Goal: Information Seeking & Learning: Check status

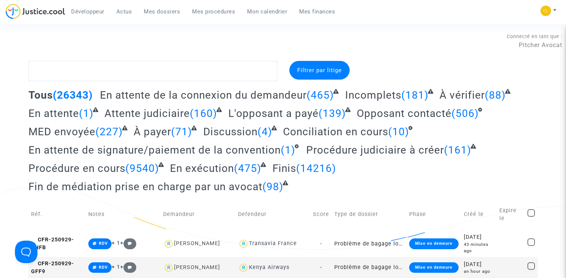
click at [215, 11] on span "Mes procédures" at bounding box center [213, 11] width 43 height 7
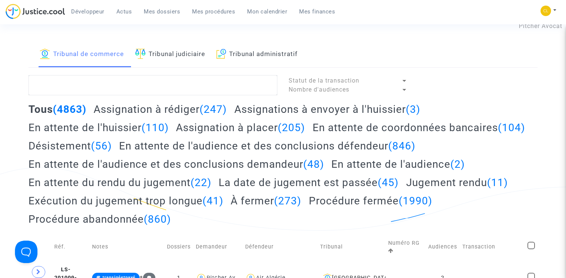
scroll to position [25, 0]
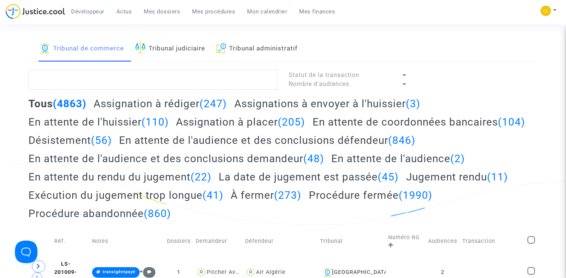
click at [217, 122] on h2 "Assignation à placer (205)" at bounding box center [240, 122] width 129 height 13
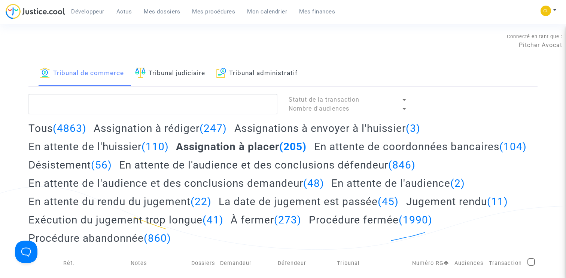
click at [258, 12] on span "Mon calendrier" at bounding box center [267, 11] width 40 height 7
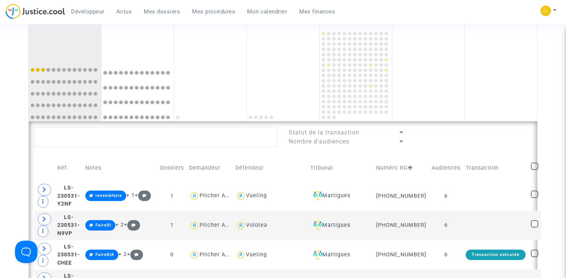
scroll to position [462, 0]
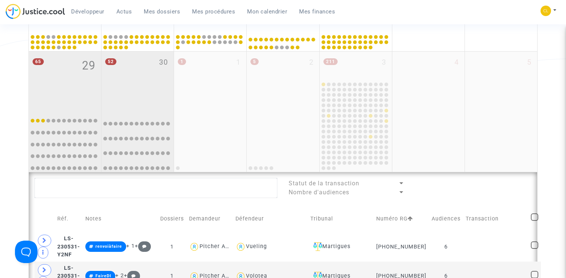
click at [156, 90] on div "52 30" at bounding box center [137, 81] width 72 height 59
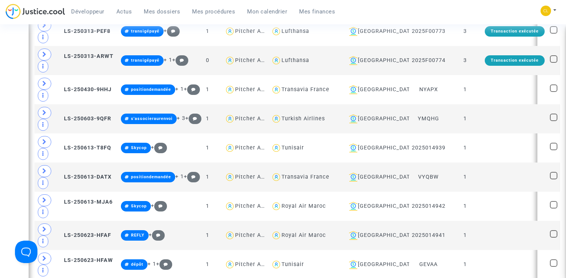
scroll to position [1785, 0]
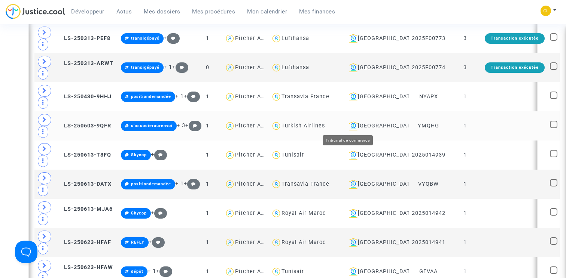
click at [346, 127] on div "Lyon" at bounding box center [376, 126] width 61 height 9
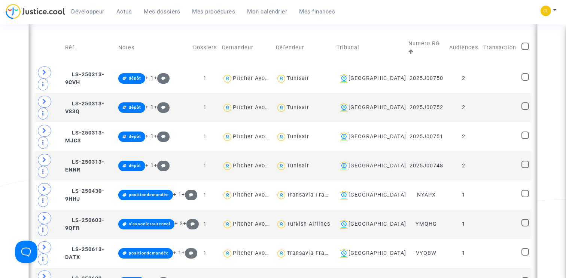
scroll to position [618, 0]
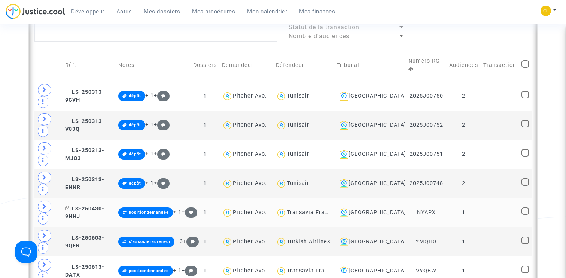
click at [101, 206] on span "LS-250430-9HHJ" at bounding box center [84, 213] width 39 height 15
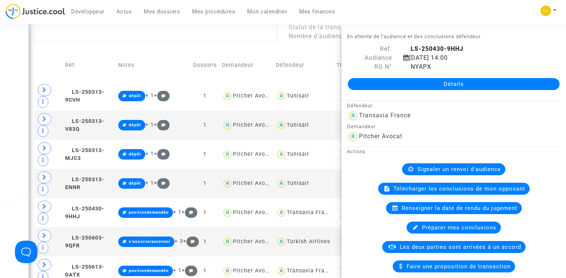
click at [454, 84] on link "Détails" at bounding box center [454, 84] width 212 height 12
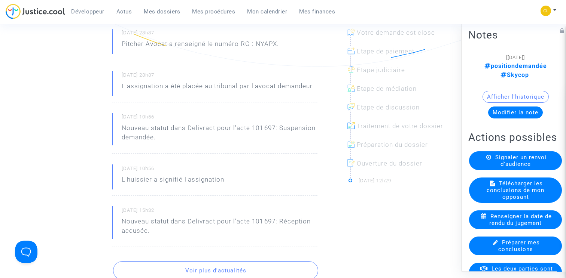
scroll to position [165, 0]
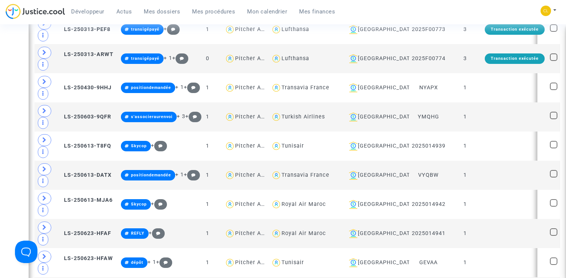
scroll to position [1801, 0]
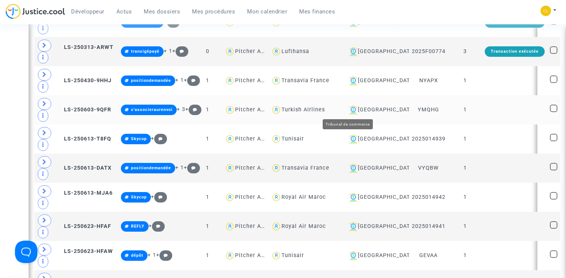
click at [348, 107] on div "Lyon" at bounding box center [376, 110] width 61 height 9
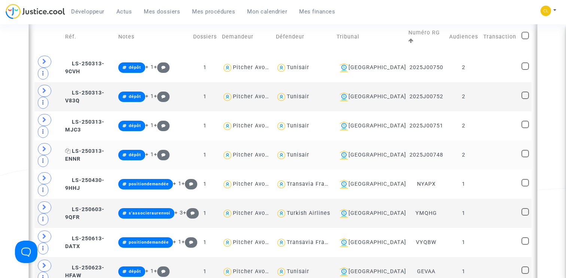
scroll to position [649, 0]
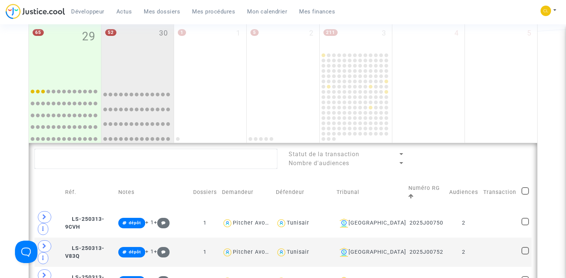
scroll to position [404, 0]
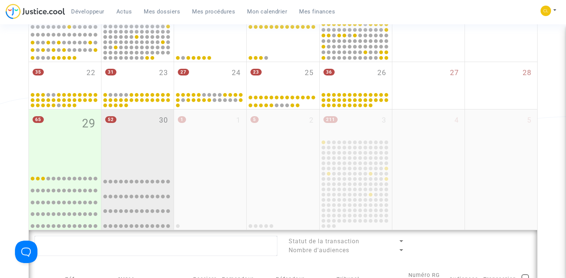
click at [140, 138] on div "52 30" at bounding box center [137, 139] width 72 height 59
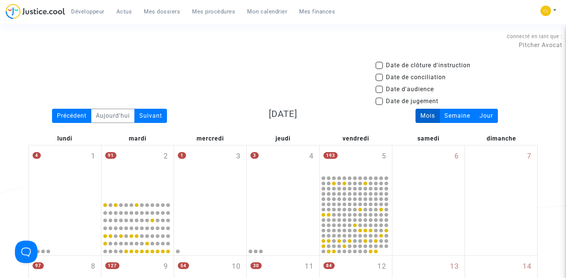
click at [206, 13] on span "Mes procédures" at bounding box center [213, 11] width 43 height 7
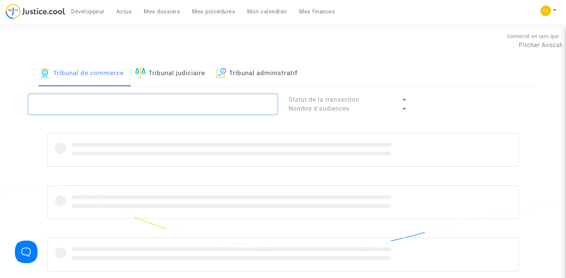
click at [92, 108] on textarea at bounding box center [152, 104] width 249 height 20
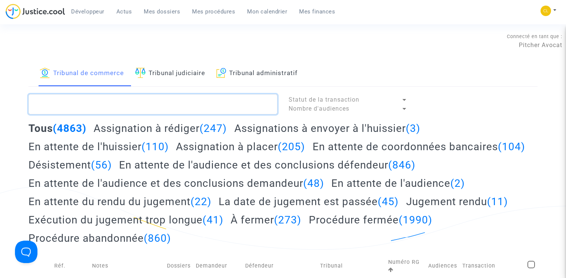
paste textarea "LS-250613-9HHH"
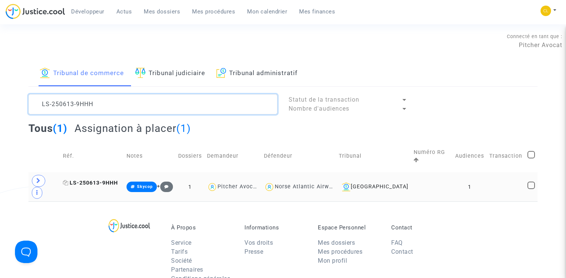
type textarea "LS-250613-9HHH"
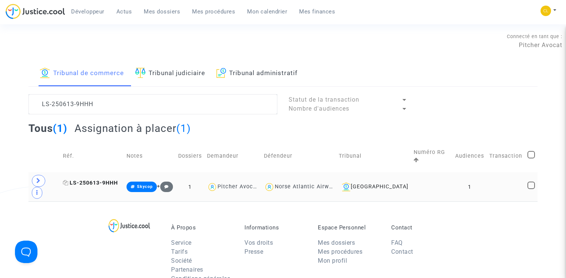
click at [101, 180] on span "LS-250613-9HHH" at bounding box center [90, 183] width 55 height 6
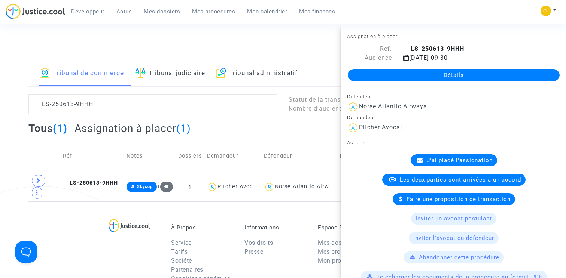
drag, startPoint x: 347, startPoint y: 95, endPoint x: 413, endPoint y: 129, distance: 74.6
click at [413, 129] on div "Défendeur Norse Atlantic Airways Demandeur Pitcher Avocat" at bounding box center [453, 113] width 224 height 42
click at [413, 129] on div "Pitcher Avocat" at bounding box center [453, 128] width 213 height 12
click at [313, 124] on div "Tous (1) Assignation à placer (1)" at bounding box center [282, 131] width 509 height 18
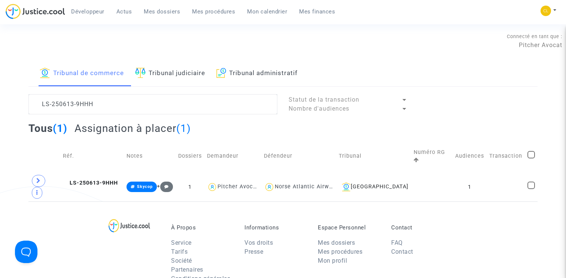
click at [122, 131] on h2 "Assignation à placer (1)" at bounding box center [132, 128] width 116 height 13
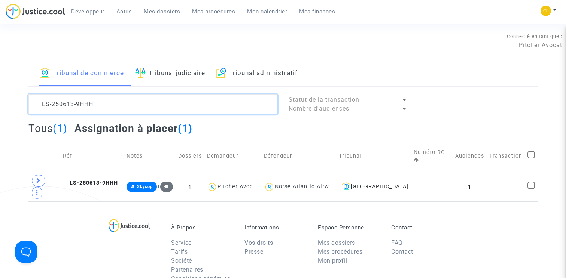
click at [103, 103] on textarea at bounding box center [152, 104] width 249 height 20
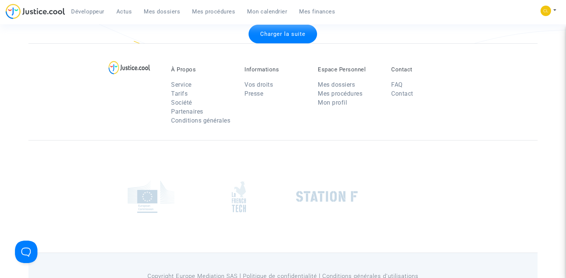
scroll to position [1053, 0]
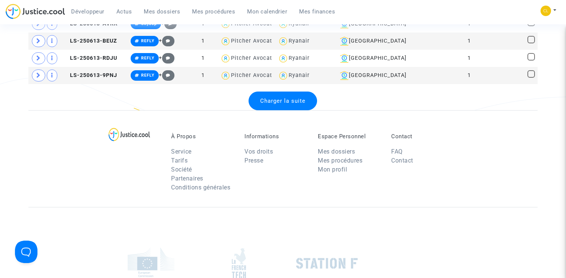
click at [284, 104] on span "Charger la suite" at bounding box center [282, 101] width 45 height 7
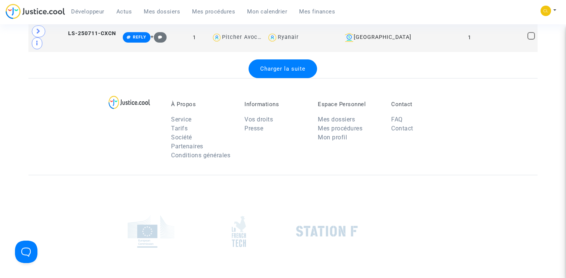
scroll to position [3158, 0]
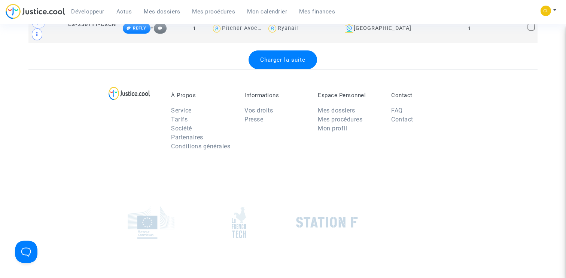
click at [282, 69] on div "Charger la suite" at bounding box center [282, 60] width 68 height 19
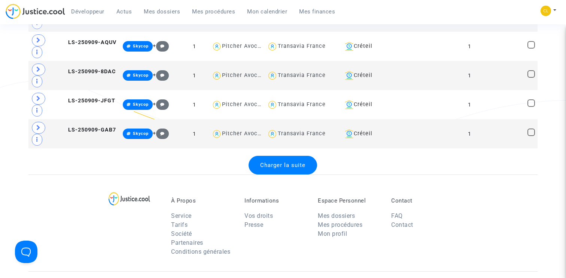
scroll to position [4498, 0]
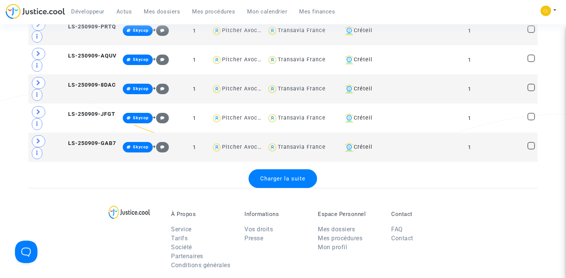
click at [285, 182] on span "Charger la suite" at bounding box center [282, 178] width 45 height 7
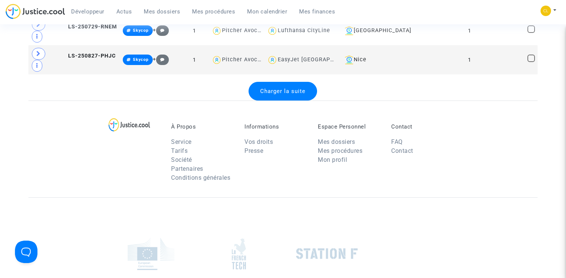
scroll to position [6005, 0]
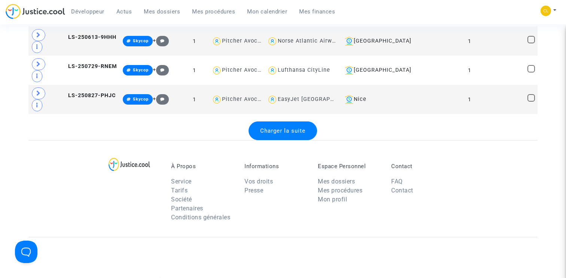
click at [288, 140] on div "Charger la suite" at bounding box center [282, 131] width 68 height 19
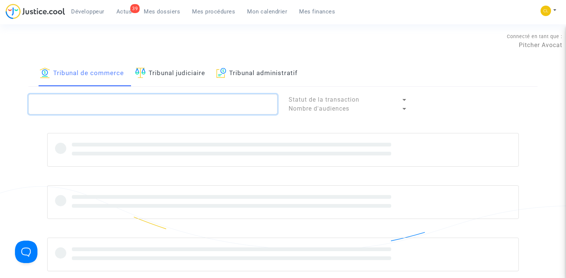
click at [134, 106] on textarea at bounding box center [152, 104] width 249 height 20
paste textarea "LS-250313-9CVH"
type textarea "LS-250313-9CVH"
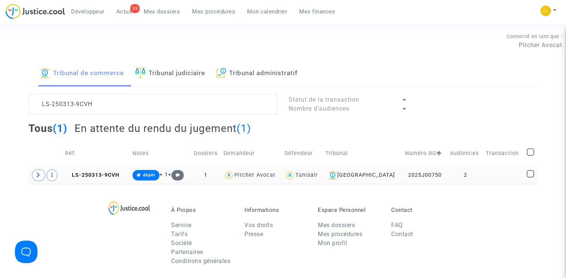
click at [95, 180] on td "LS-250313-9CVH" at bounding box center [95, 175] width 67 height 17
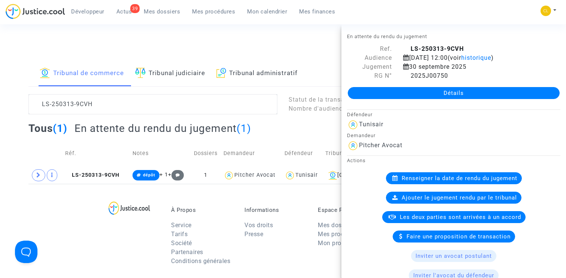
click at [452, 92] on link "Détails" at bounding box center [454, 93] width 212 height 12
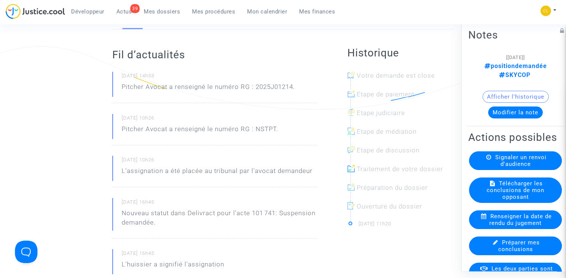
scroll to position [128, 0]
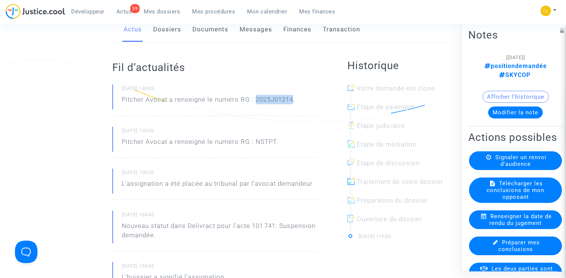
drag, startPoint x: 255, startPoint y: 99, endPoint x: 293, endPoint y: 99, distance: 37.8
click at [293, 99] on p "Pitcher Avocat a renseigné le numéro RG : 2025J01214." at bounding box center [208, 101] width 173 height 13
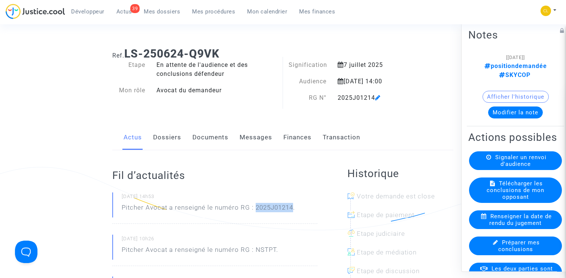
scroll to position [0, 0]
